Goal: Use online tool/utility: Utilize a website feature to perform a specific function

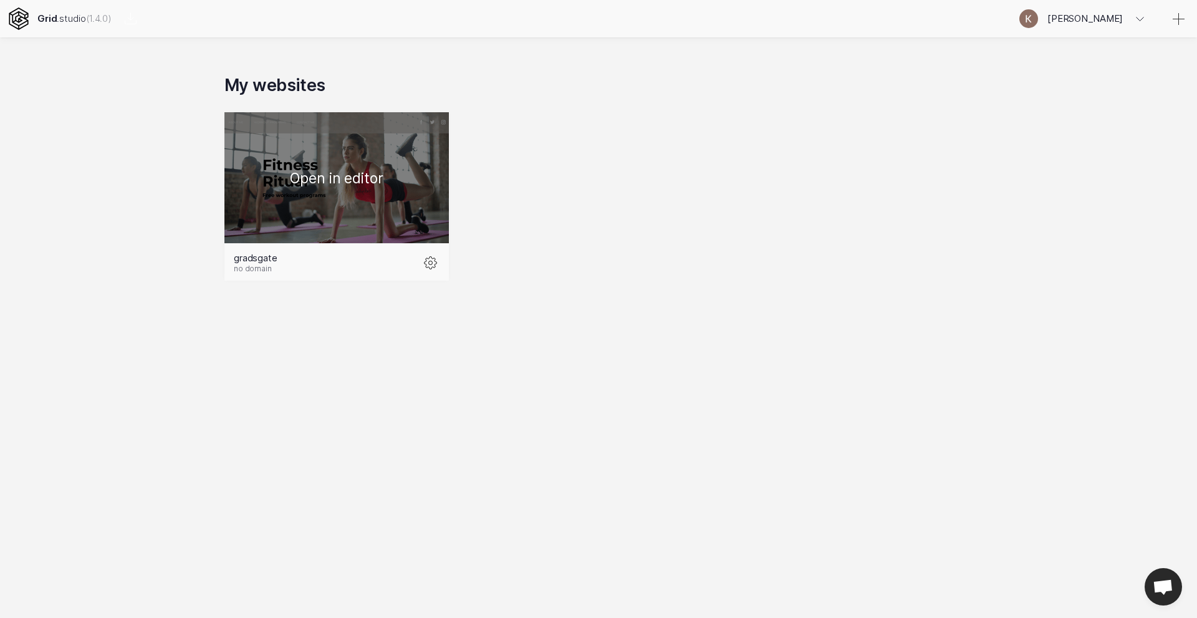
click at [322, 180] on div at bounding box center [336, 177] width 224 height 131
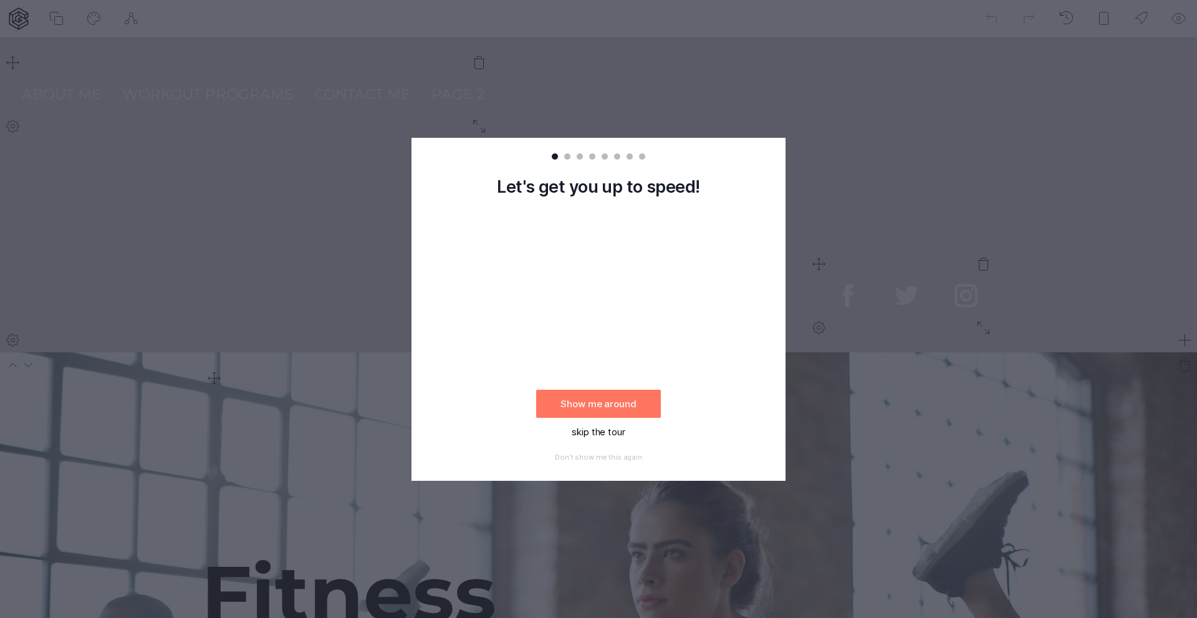
click at [594, 438] on button "skip the tour" at bounding box center [598, 432] width 125 height 28
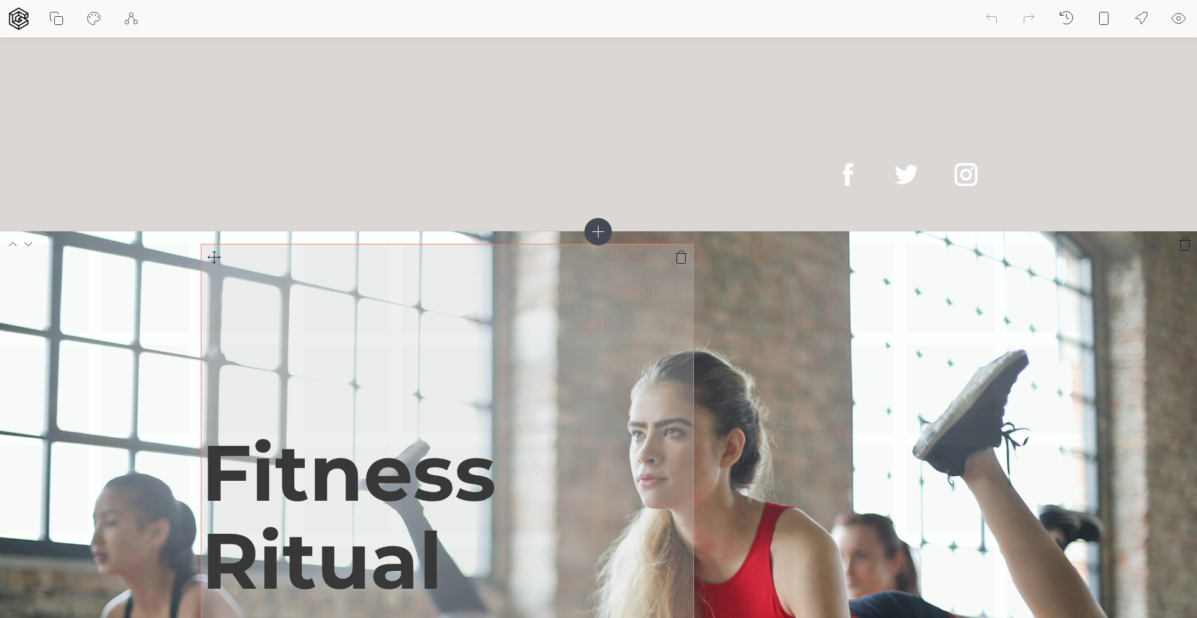
scroll to position [118, 0]
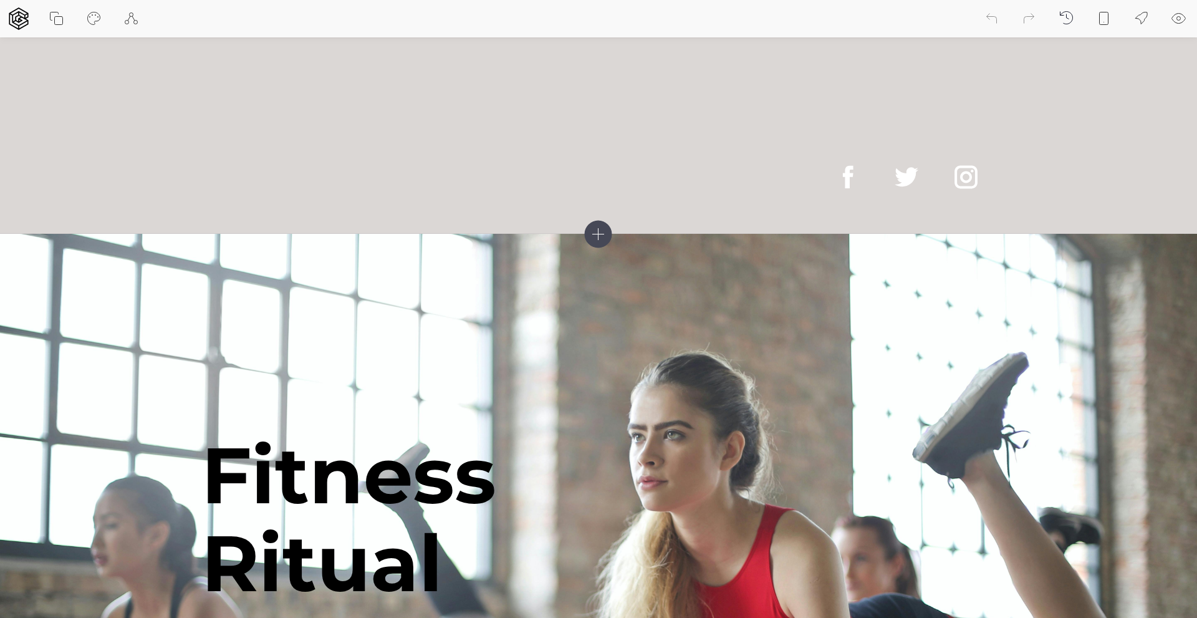
click at [602, 222] on icon at bounding box center [598, 233] width 27 height 27
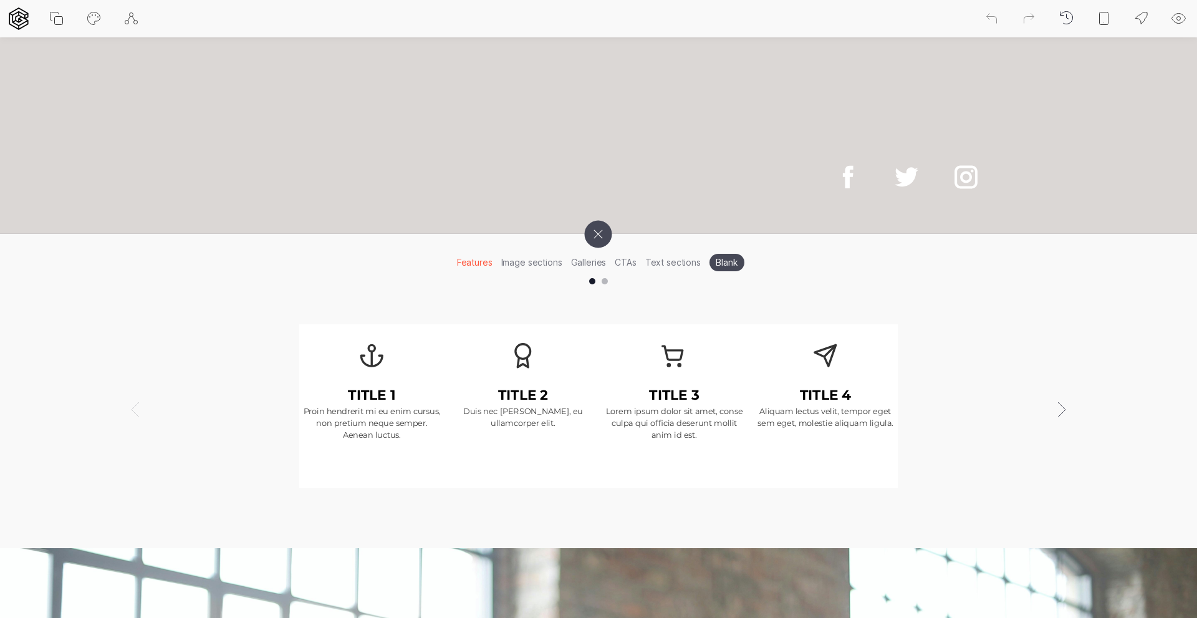
click at [673, 266] on li "Text sections" at bounding box center [673, 262] width 64 height 19
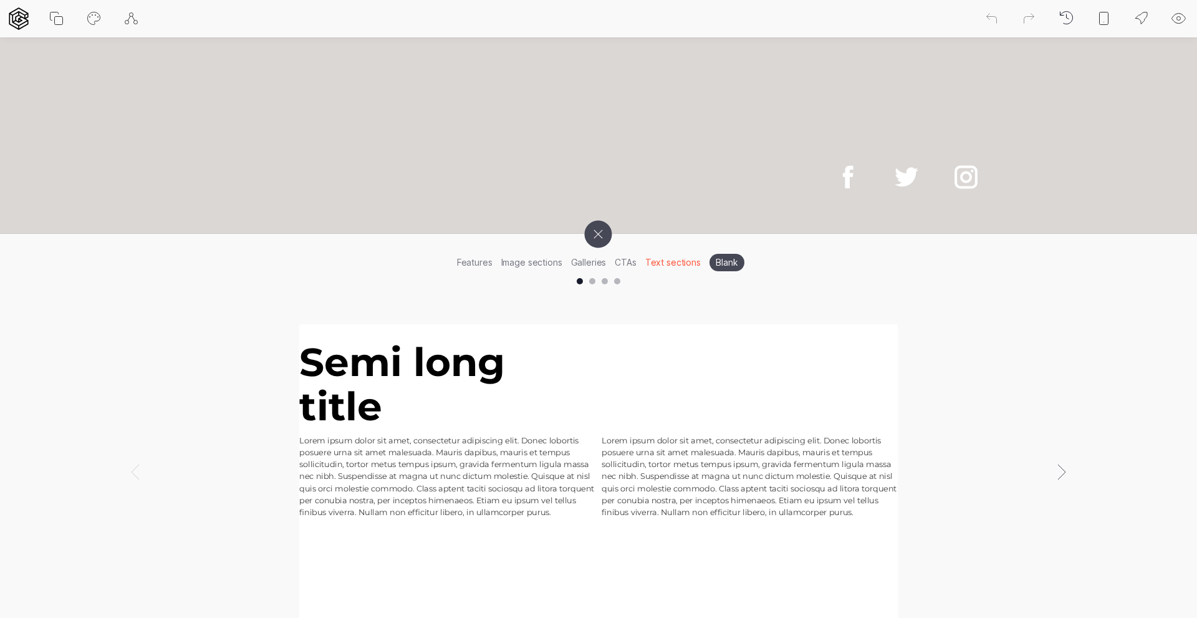
click at [625, 266] on li "CTAs" at bounding box center [625, 262] width 30 height 19
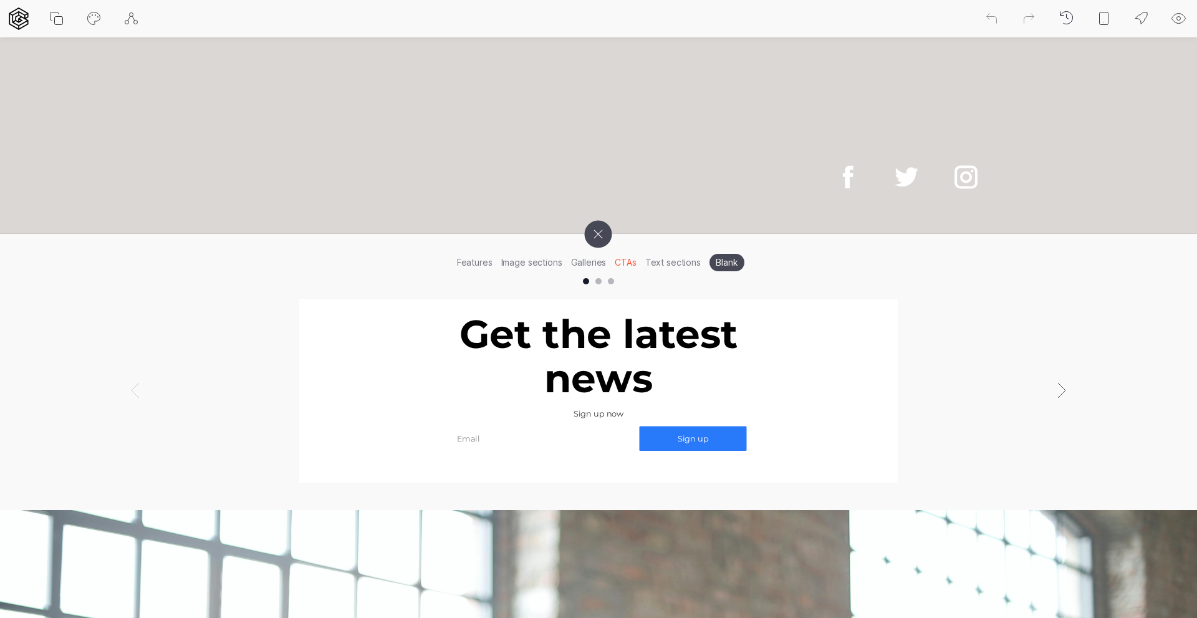
click at [531, 268] on li "Image sections" at bounding box center [532, 262] width 70 height 19
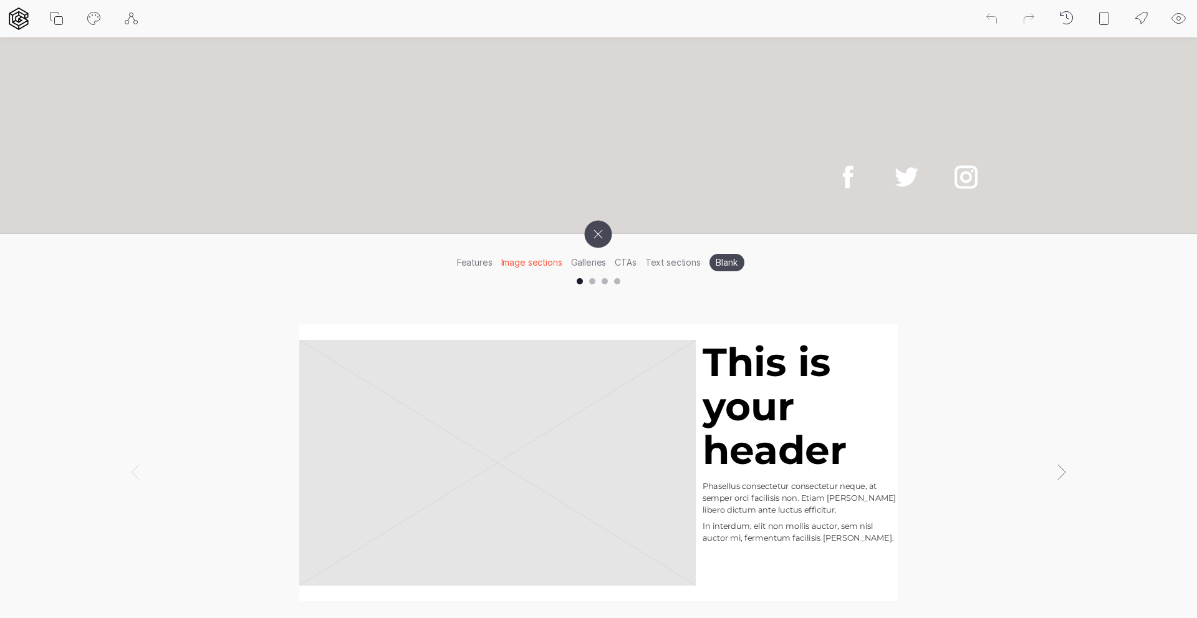
click at [489, 262] on li "Features" at bounding box center [475, 262] width 44 height 19
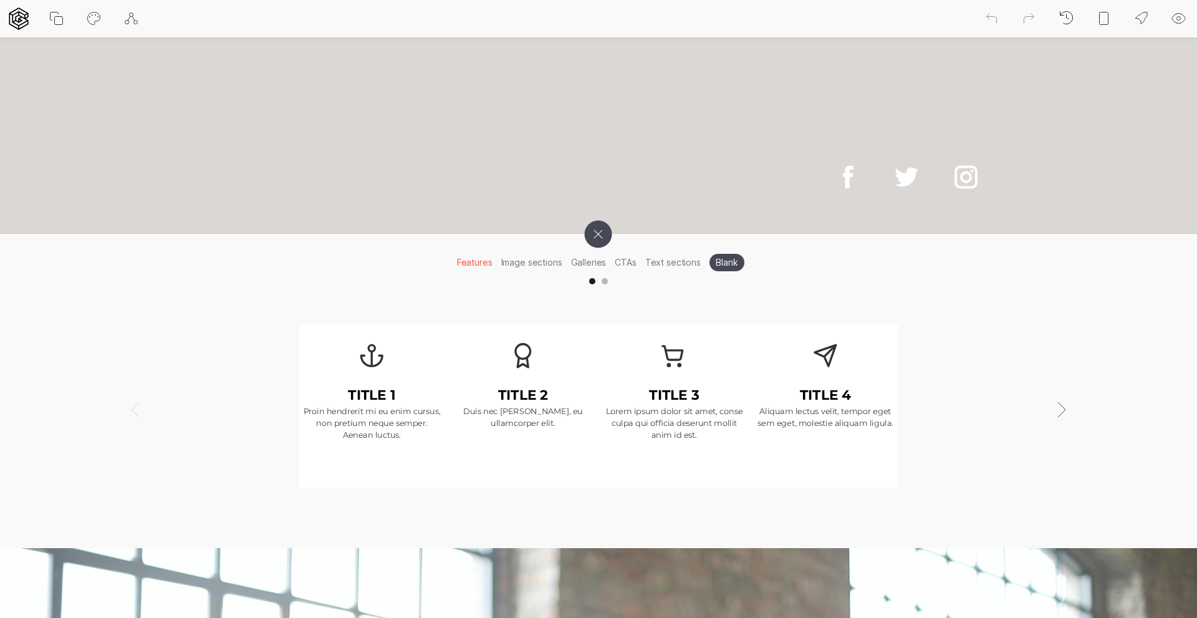
click at [524, 266] on li "Image sections" at bounding box center [532, 262] width 70 height 19
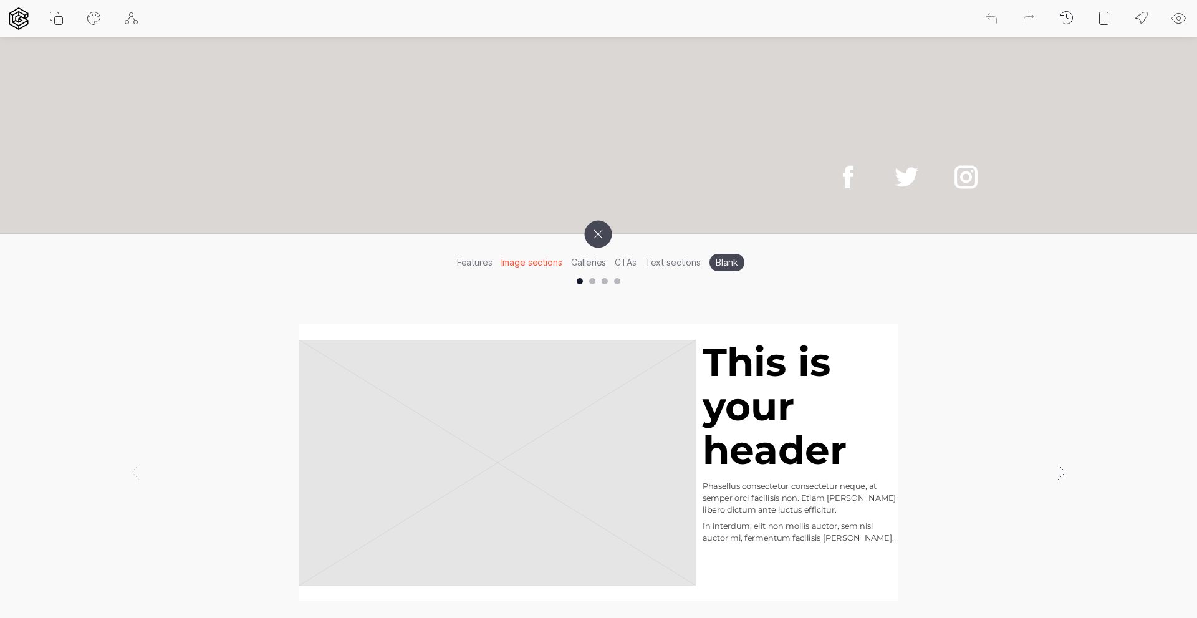
click at [595, 266] on li "Galleries" at bounding box center [589, 262] width 44 height 19
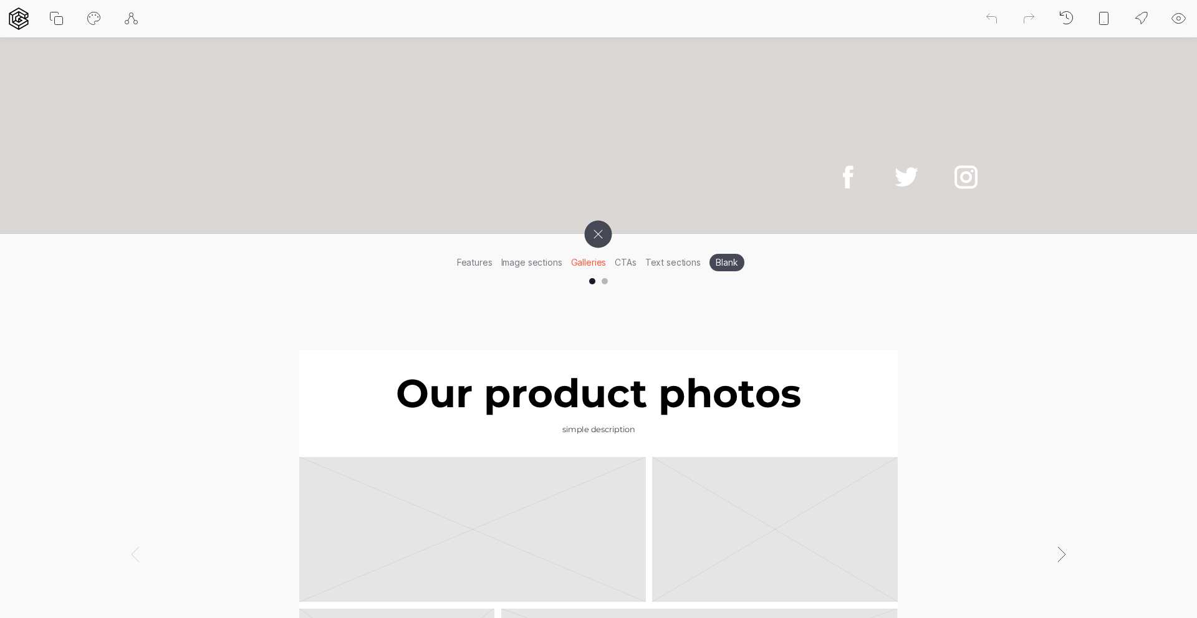
click at [550, 269] on li "Image sections" at bounding box center [532, 262] width 70 height 19
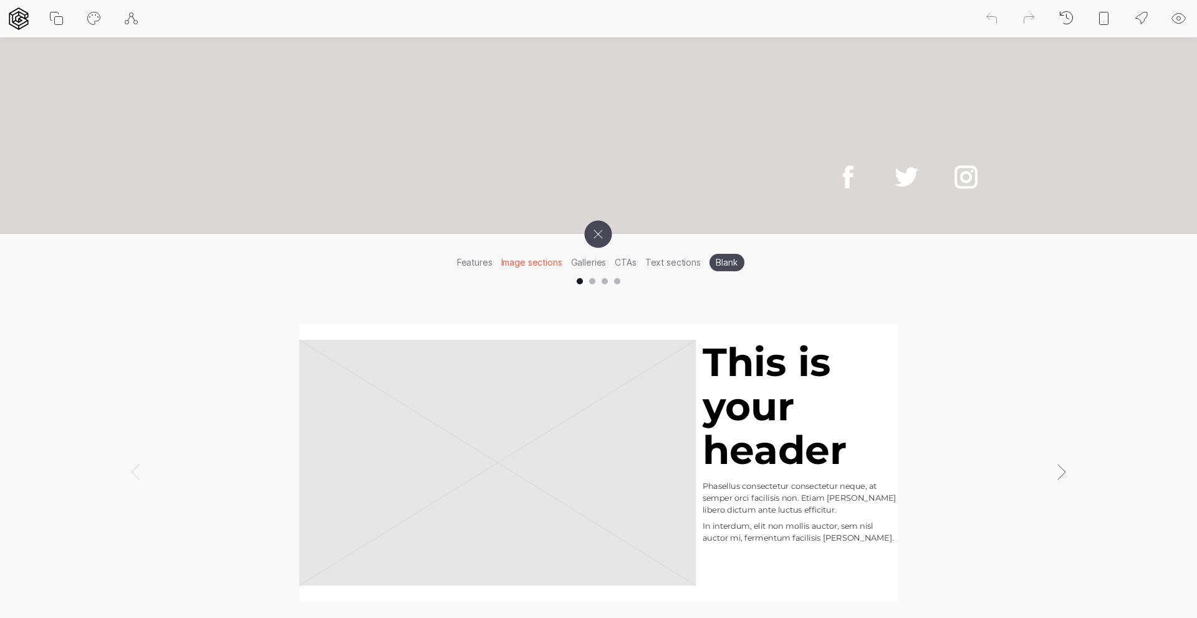
click at [594, 283] on div at bounding box center [592, 281] width 6 height 6
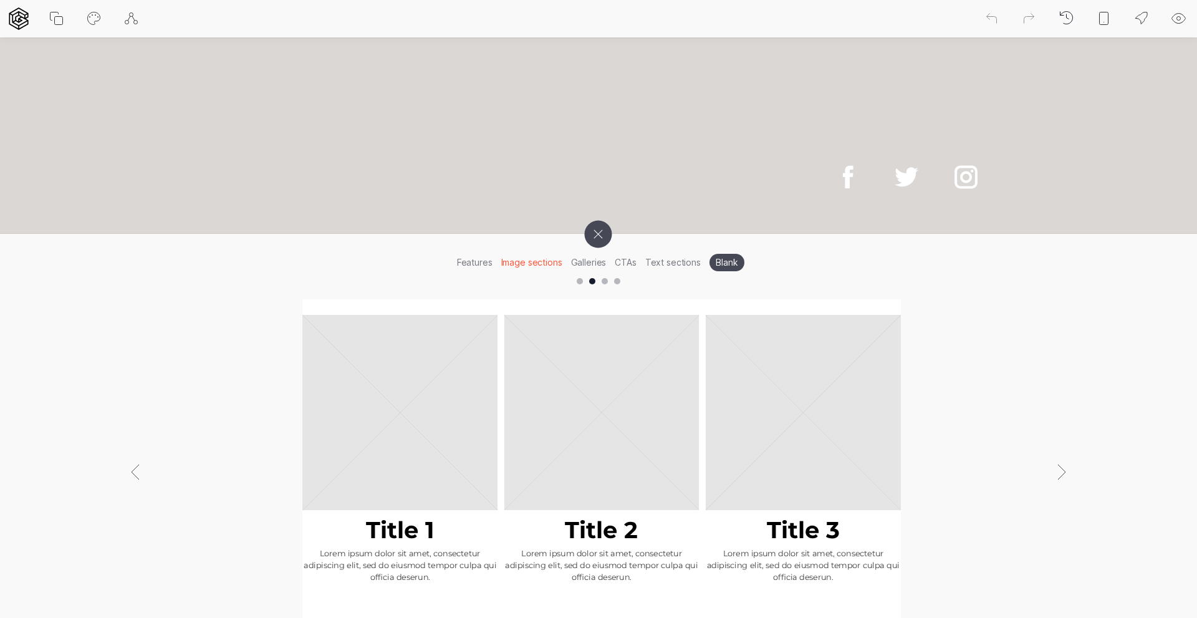
scroll to position [0, 1197]
click at [604, 283] on div at bounding box center [605, 281] width 6 height 6
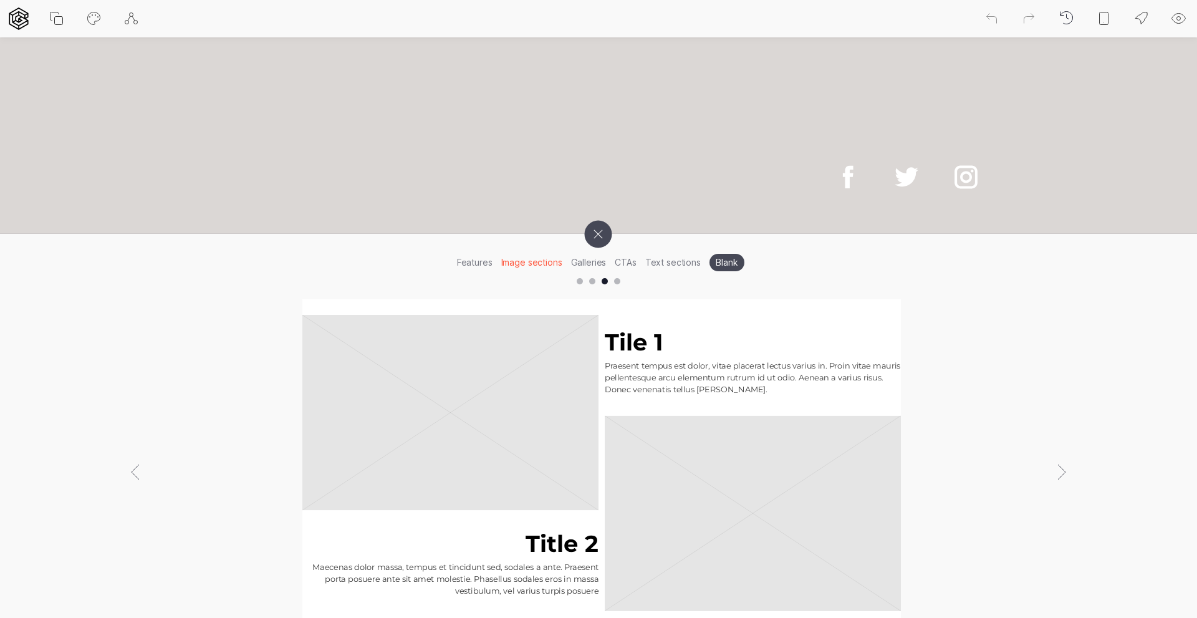
scroll to position [0, 2394]
click at [618, 284] on div at bounding box center [617, 281] width 6 height 6
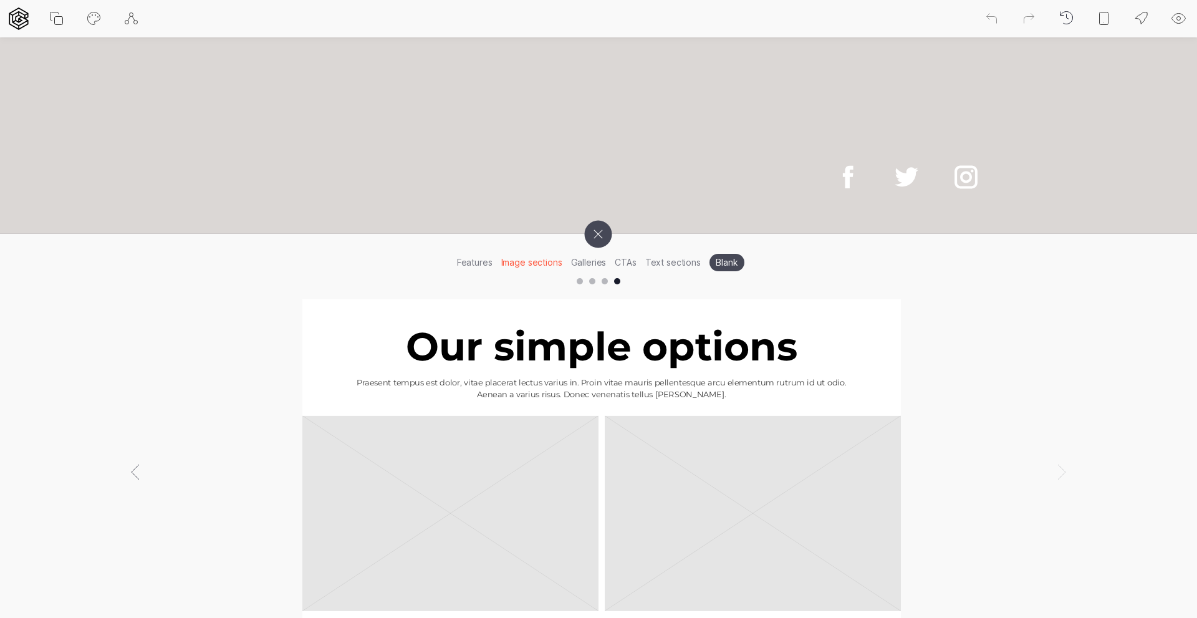
scroll to position [0, 3592]
click at [602, 268] on li "Galleries" at bounding box center [589, 262] width 44 height 19
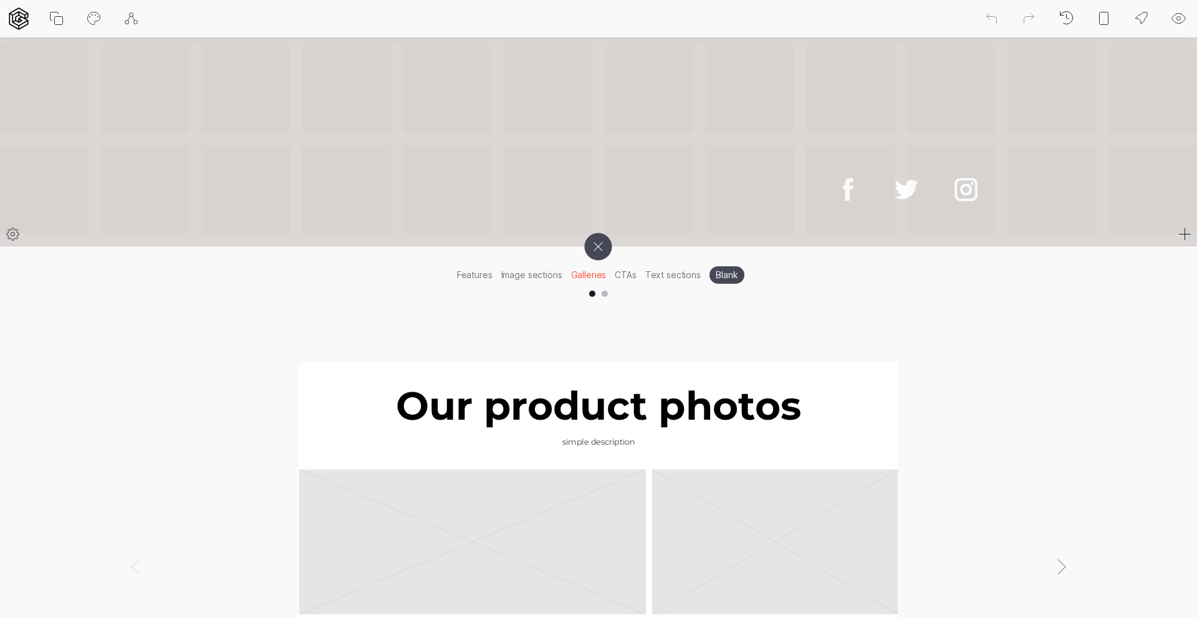
scroll to position [104, 0]
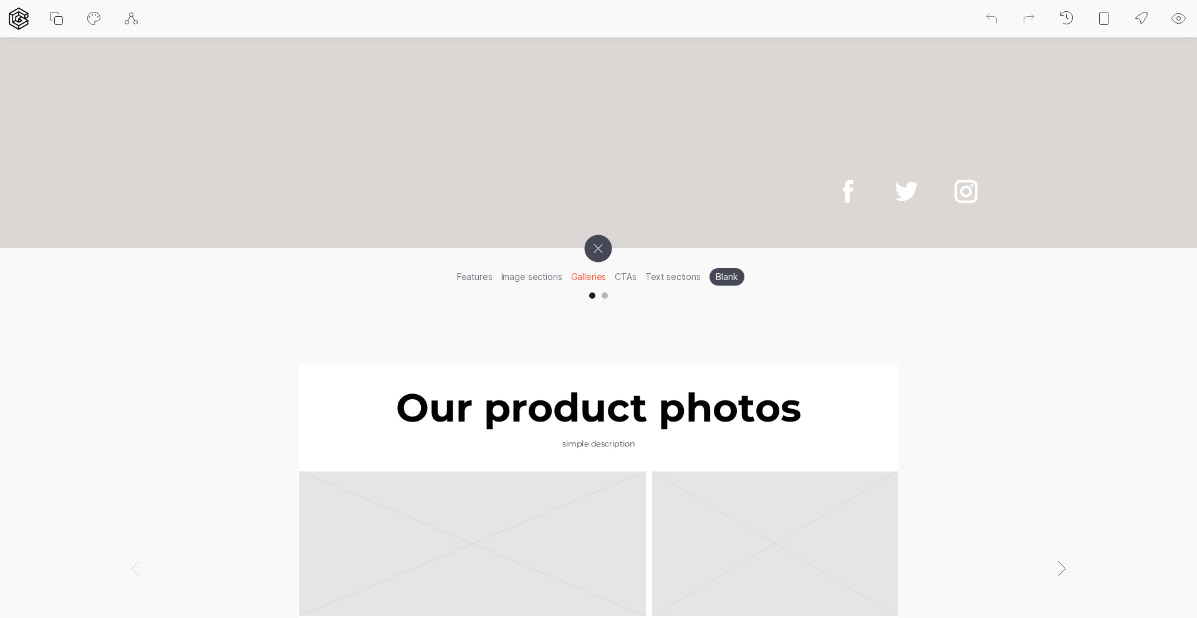
click at [627, 277] on li "CTAs" at bounding box center [625, 276] width 30 height 19
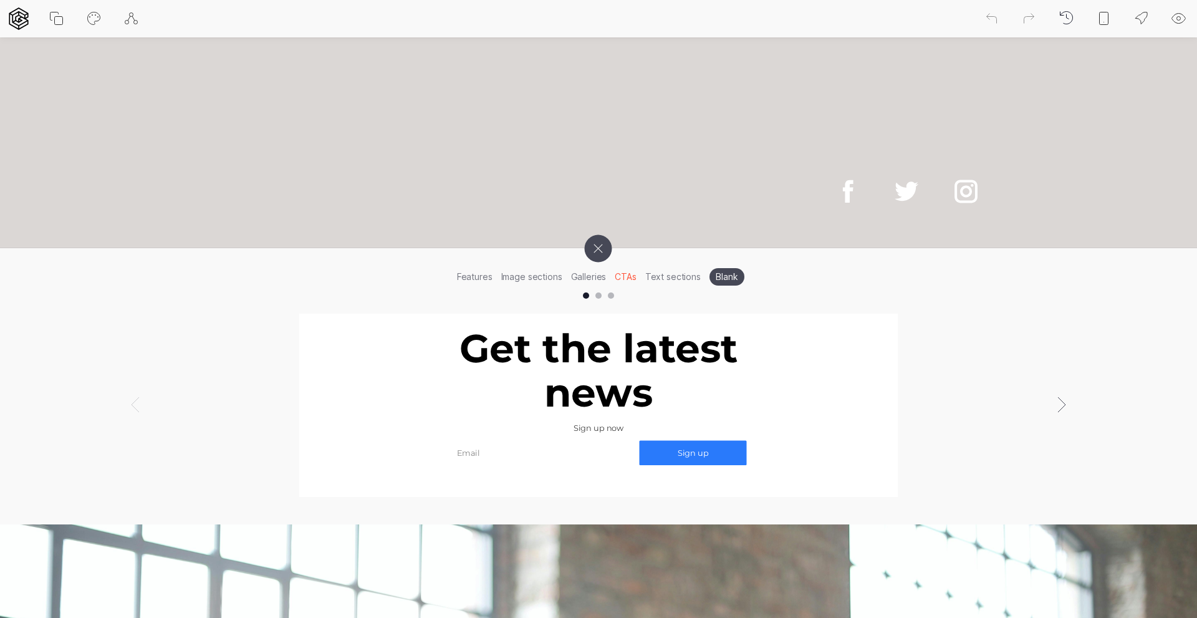
click at [595, 296] on div at bounding box center [598, 295] width 6 height 6
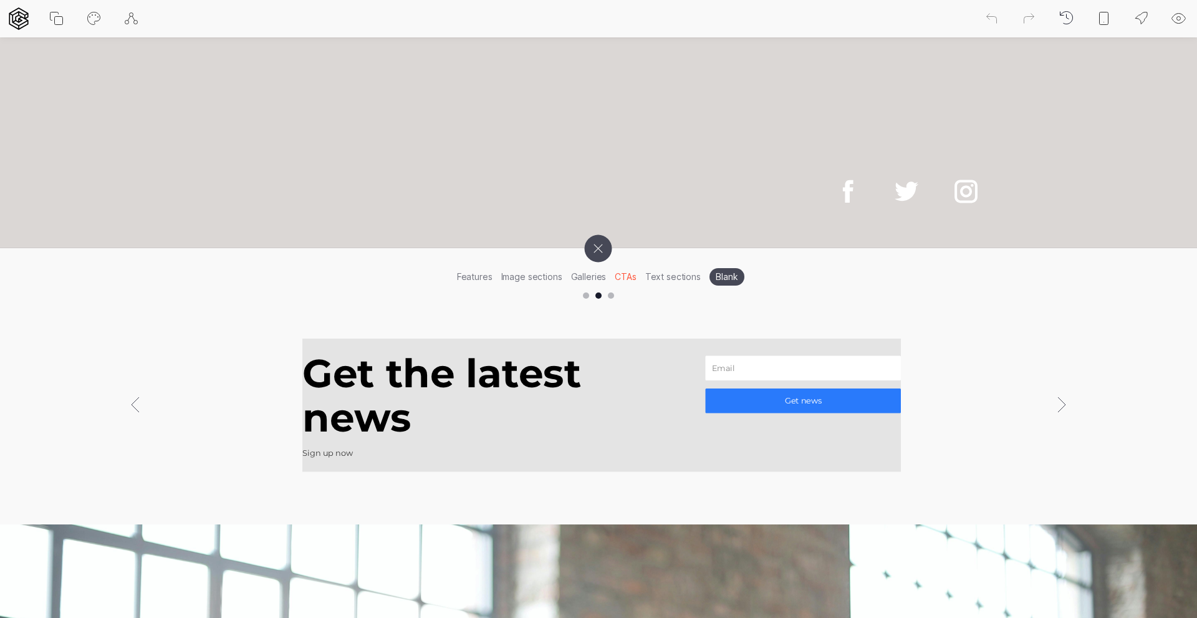
scroll to position [0, 1197]
click at [612, 300] on div at bounding box center [598, 296] width 1197 height 15
click at [612, 293] on div at bounding box center [611, 295] width 6 height 6
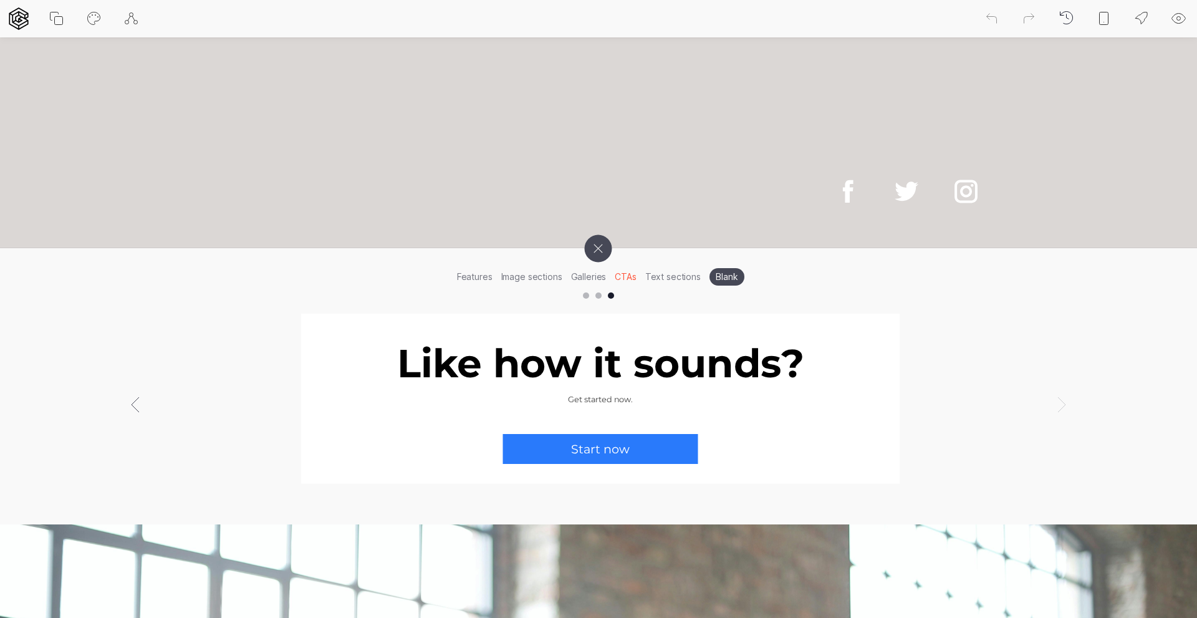
scroll to position [0, 2394]
click at [675, 279] on li "Text sections" at bounding box center [673, 276] width 64 height 19
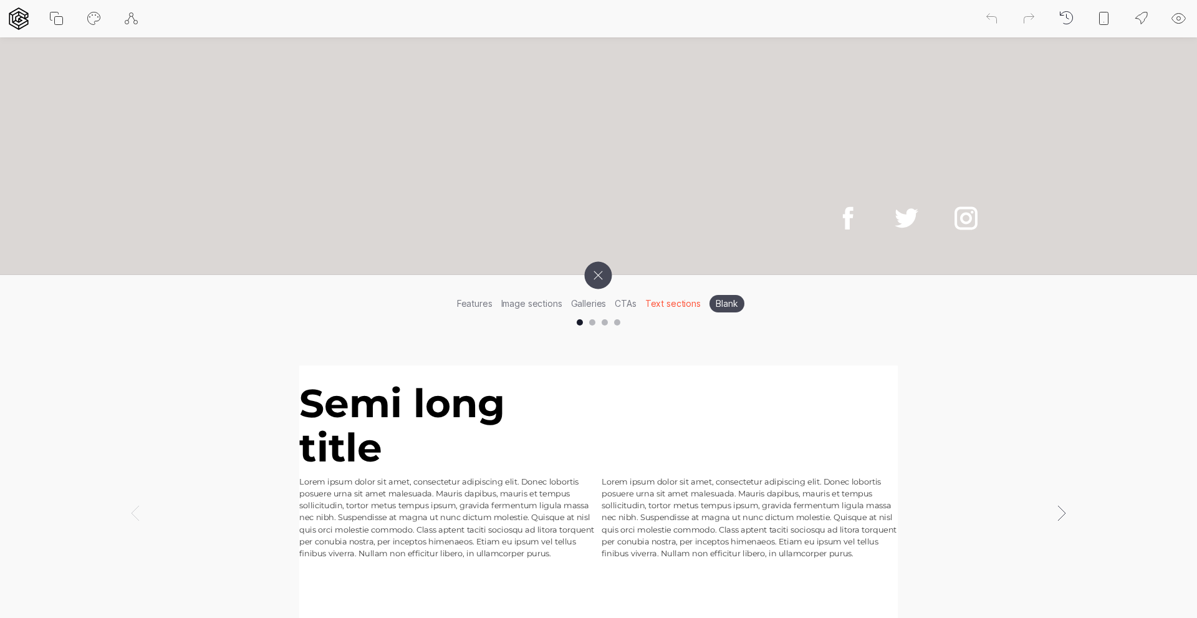
scroll to position [24, 0]
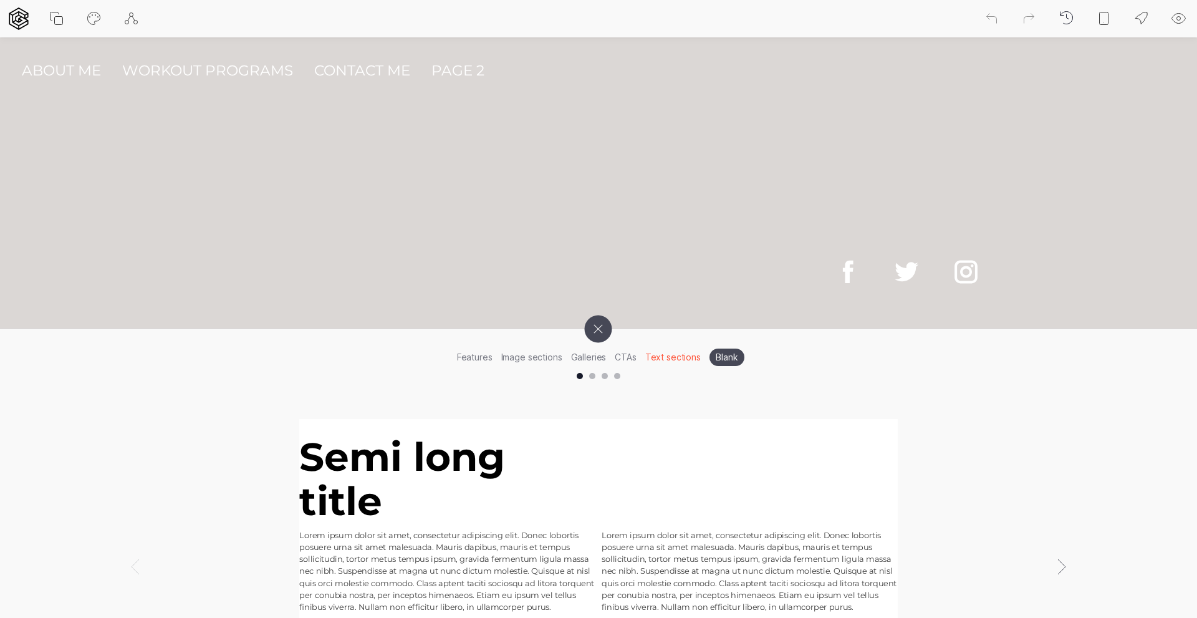
click at [470, 354] on li "Features" at bounding box center [475, 356] width 44 height 19
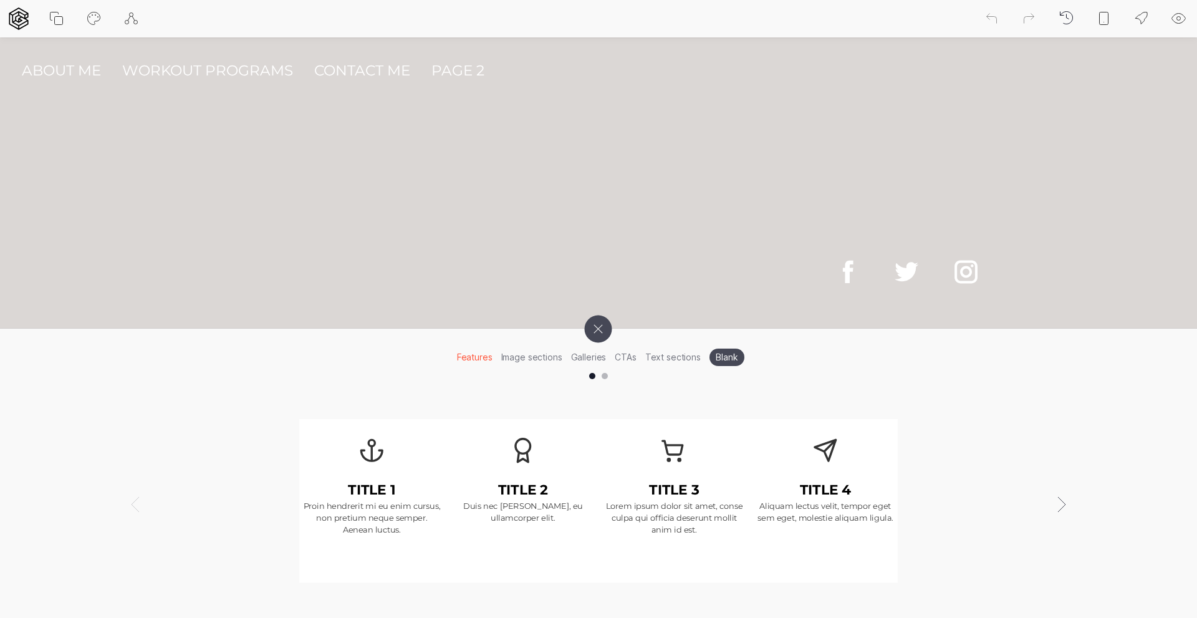
click at [605, 375] on div at bounding box center [605, 376] width 6 height 6
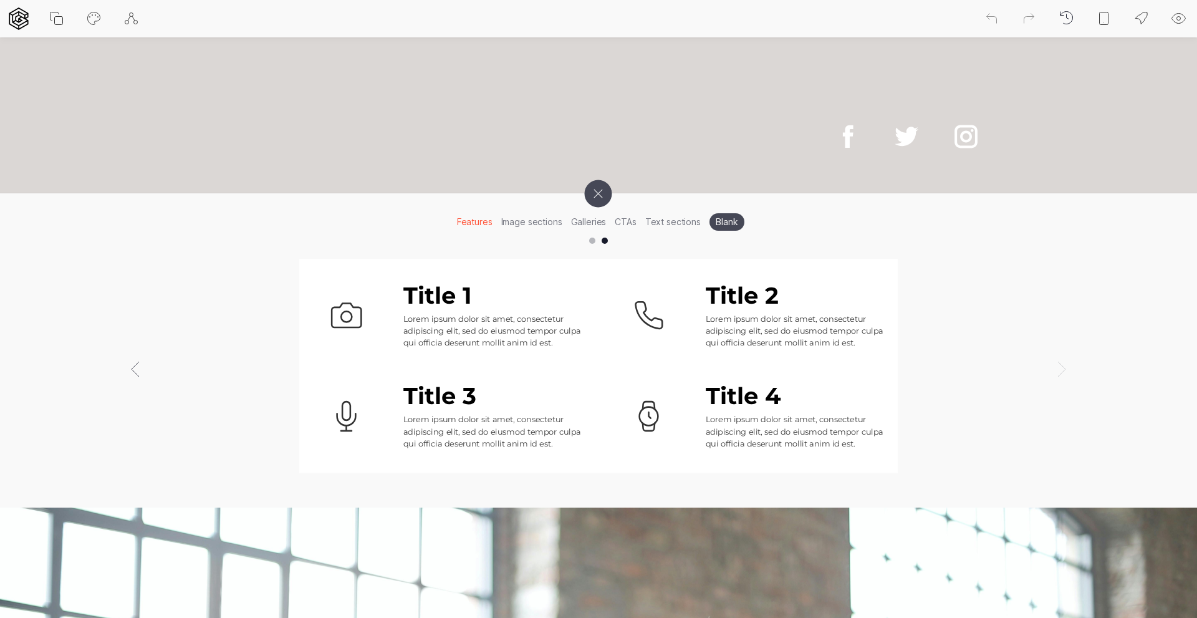
scroll to position [160, 0]
click at [723, 221] on li "Blank" at bounding box center [727, 221] width 35 height 17
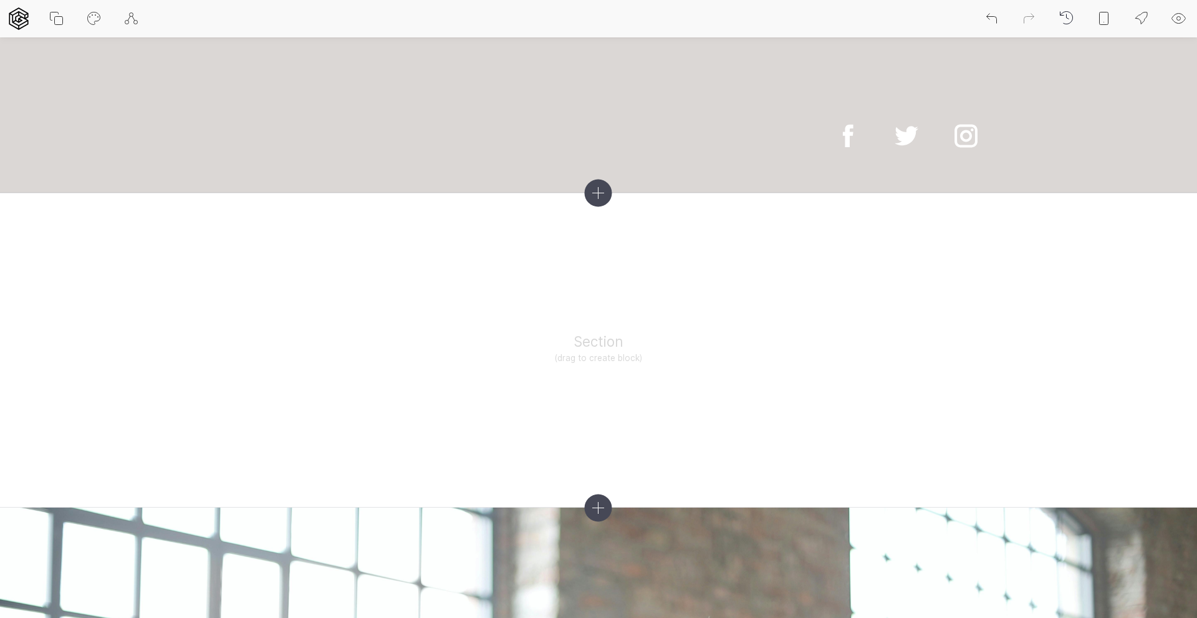
click at [605, 194] on icon at bounding box center [598, 192] width 27 height 27
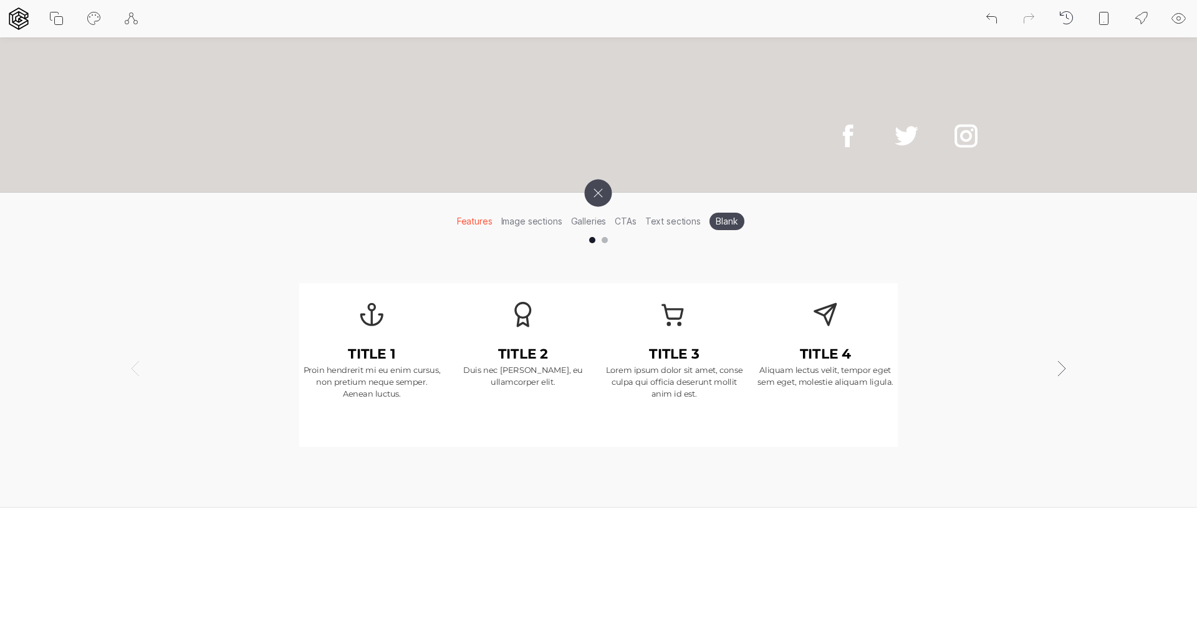
click at [670, 221] on li "Text sections" at bounding box center [673, 220] width 64 height 19
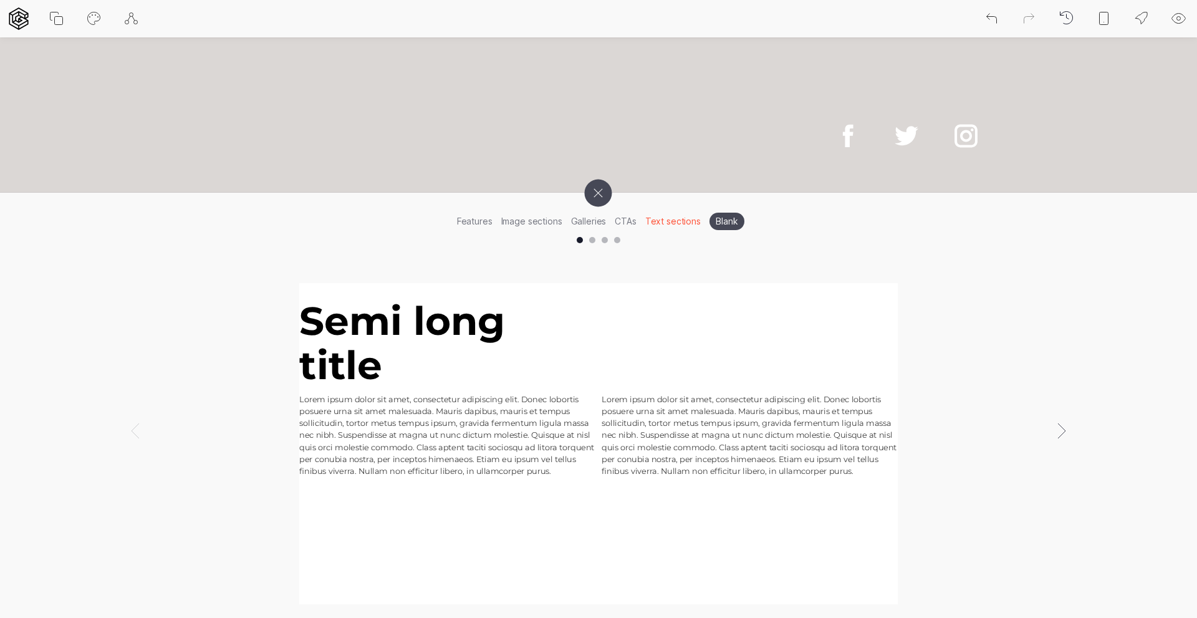
click at [485, 221] on li "Features" at bounding box center [475, 220] width 44 height 19
